Goal: Find specific page/section: Find specific page/section

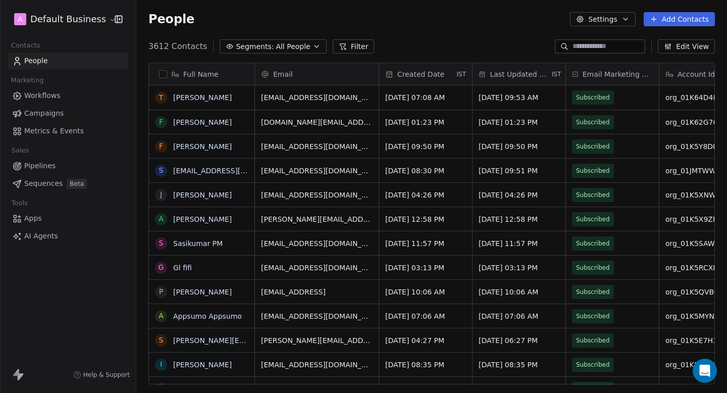
click at [59, 12] on html "A Default Business Contacts People Marketing Workflows Campaigns Metrics & Even…" at bounding box center [363, 196] width 727 height 393
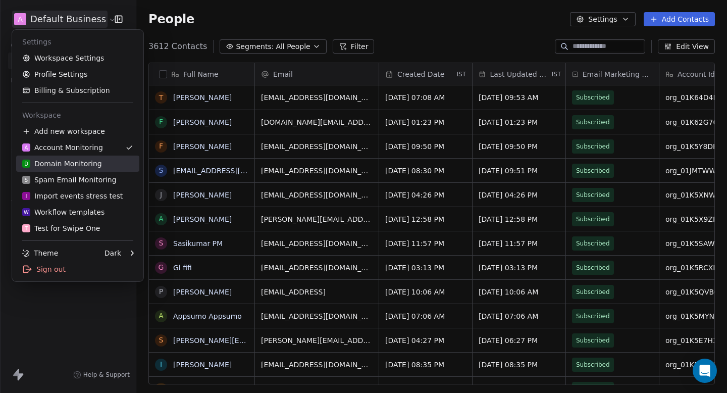
click at [73, 154] on link "A Account Monitoring" at bounding box center [77, 147] width 123 height 16
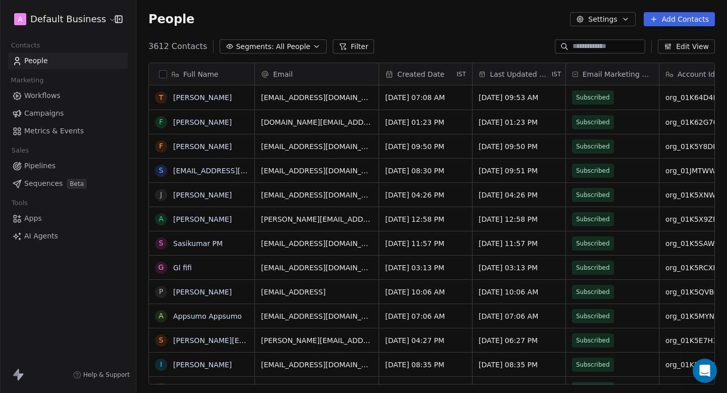
click at [75, 22] on html "A Default Business Contacts People Marketing Workflows Campaigns Metrics & Even…" at bounding box center [363, 196] width 727 height 393
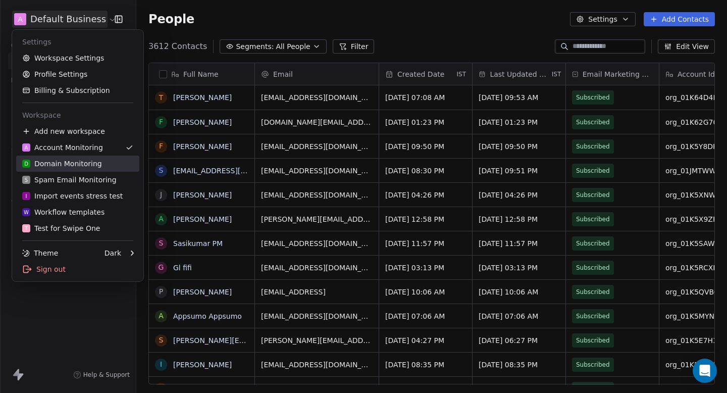
click at [69, 161] on div "D Domain Monitoring" at bounding box center [62, 163] width 80 height 10
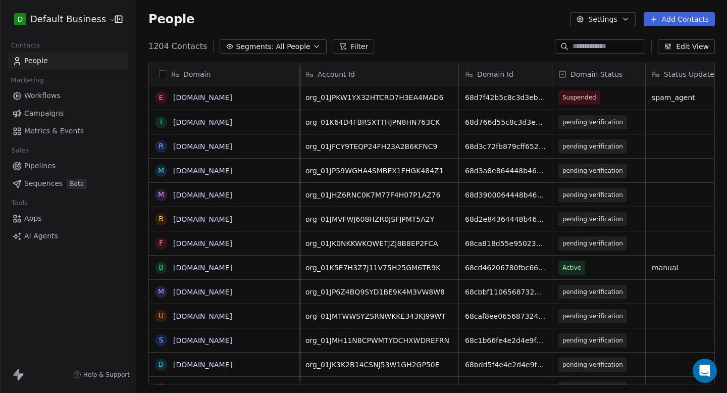
scroll to position [0, 270]
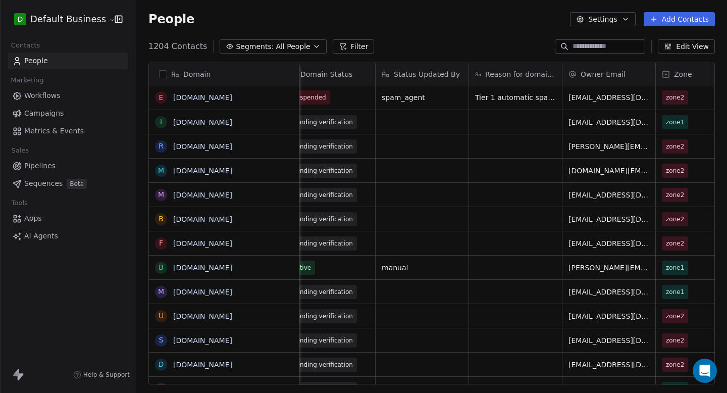
click at [594, 44] on input at bounding box center [607, 46] width 71 height 10
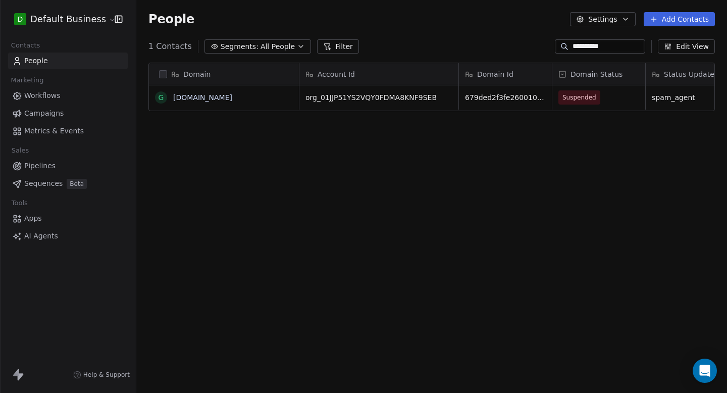
scroll to position [346, 590]
type input "**********"
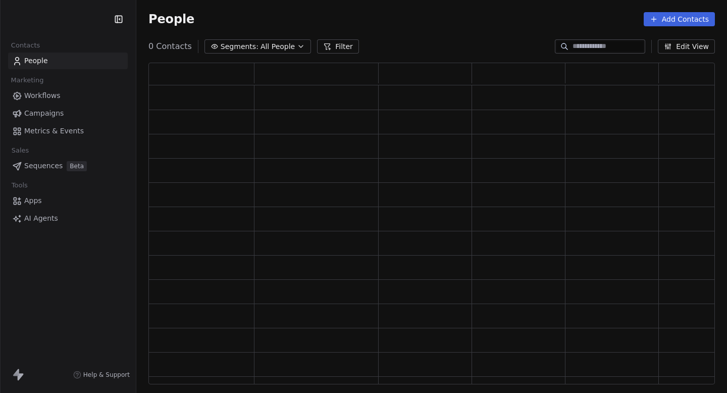
scroll to position [321, 566]
